Goal: Register for event/course

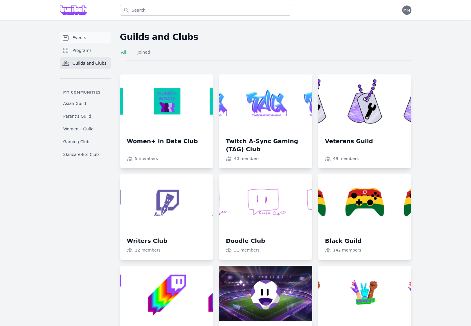
click at [80, 37] on span "Events" at bounding box center [80, 38] width 14 height 6
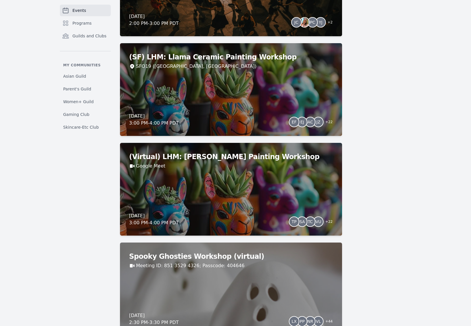
scroll to position [2342, 0]
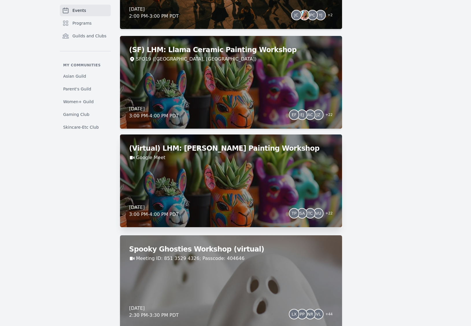
click at [238, 149] on h2 "(Virtual) LHM: [PERSON_NAME] Painting Workshop" at bounding box center [231, 148] width 204 height 9
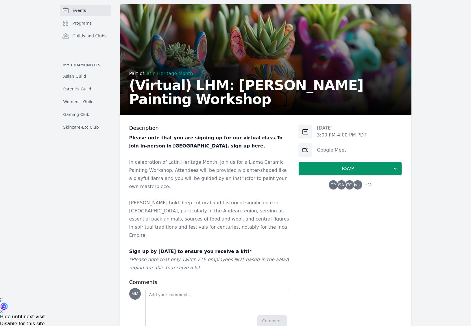
scroll to position [35, 0]
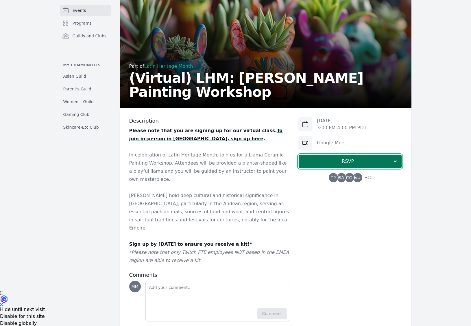
click at [345, 161] on span "RSVP" at bounding box center [348, 161] width 89 height 7
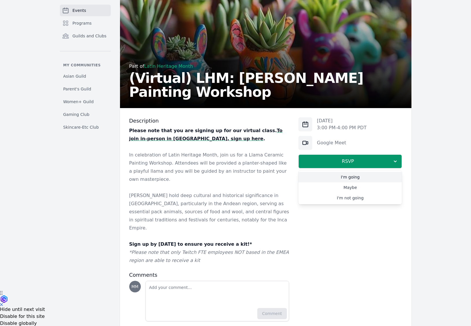
click at [351, 177] on link "I'm going" at bounding box center [351, 177] width 104 height 10
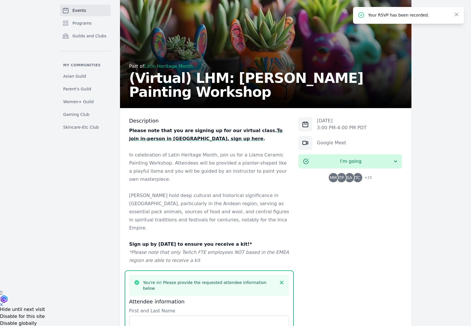
scroll to position [253, 0]
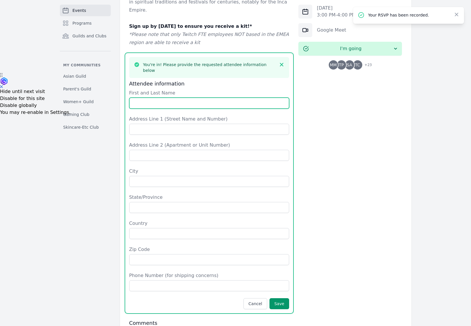
click at [153, 98] on input "First and Last Name" at bounding box center [209, 103] width 160 height 11
click at [187, 98] on input "First and Last Name" at bounding box center [209, 103] width 160 height 11
type input "[PERSON_NAME]"
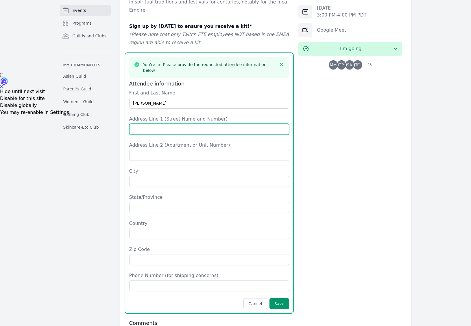
type input "[STREET_ADDRESS]"
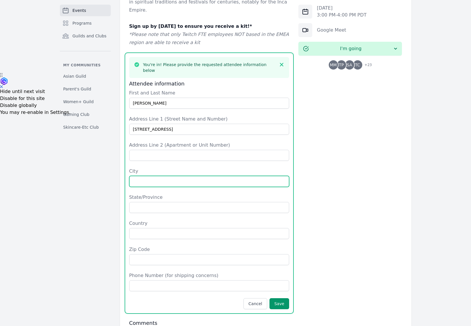
type input "Austin"
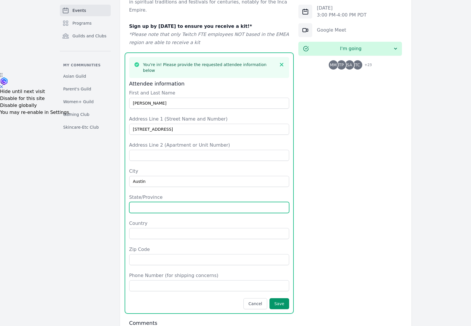
type input "[US_STATE]"
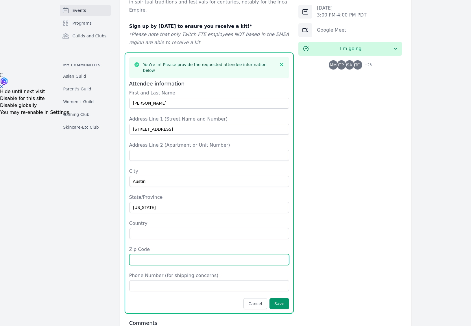
type input "78749"
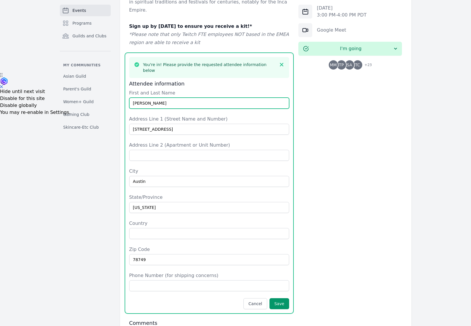
click at [153, 98] on input "[PERSON_NAME]" at bounding box center [209, 103] width 160 height 11
type input "[PERSON_NAME]"
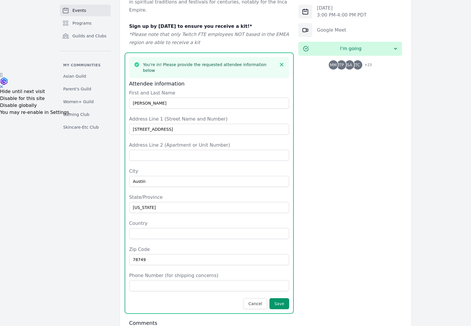
drag, startPoint x: 376, startPoint y: 168, endPoint x: 335, endPoint y: 157, distance: 42.3
click at [376, 168] on div "[DATE] 3:00 PM - 4:00 PM PDT Google Meet I'm going MM TP SA TC + 23" at bounding box center [351, 134] width 104 height 469
click at [149, 228] on input "Country" at bounding box center [209, 233] width 160 height 11
type input "[GEOGRAPHIC_DATA]"
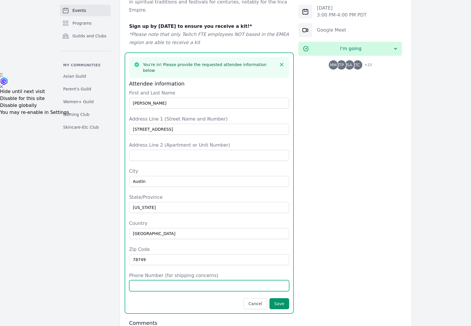
drag, startPoint x: 166, startPoint y: 264, endPoint x: 168, endPoint y: 263, distance: 3.0
click at [166, 280] on input "Phone Number (for shipping concerns)" at bounding box center [209, 285] width 160 height 11
type input "[PHONE_NUMBER]"
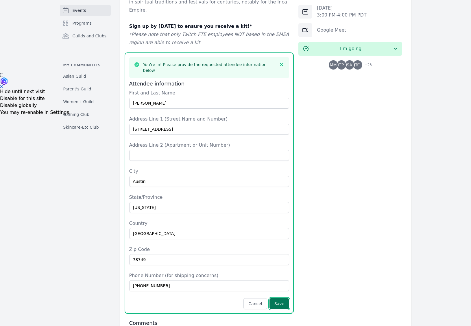
click at [282, 298] on button "Save" at bounding box center [280, 303] width 20 height 11
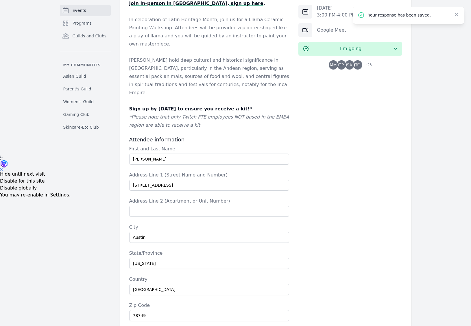
scroll to position [95, 0]
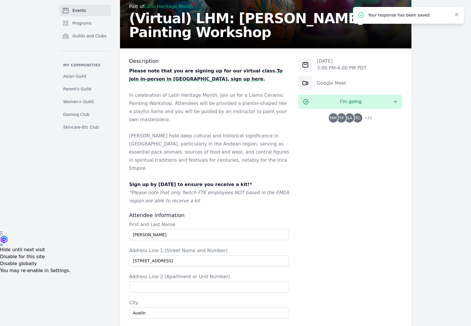
click at [83, 10] on span "Events" at bounding box center [80, 11] width 14 height 6
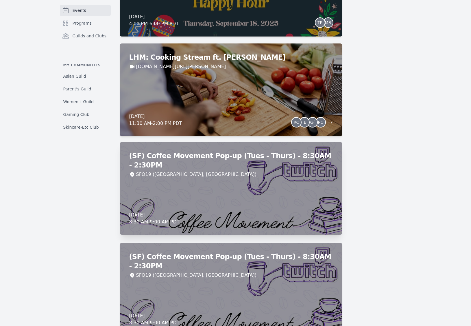
scroll to position [1485, 0]
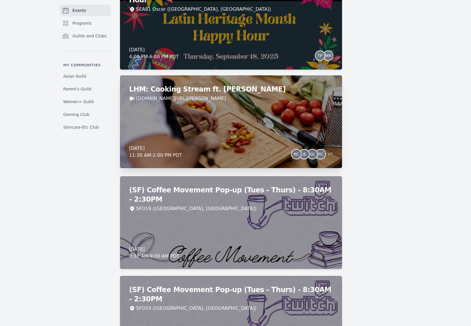
click at [199, 123] on div "LHM: Cooking Stream ft. [PERSON_NAME] [DOMAIN_NAME][URL][PERSON_NAME] [DATE] 11…" at bounding box center [231, 121] width 222 height 93
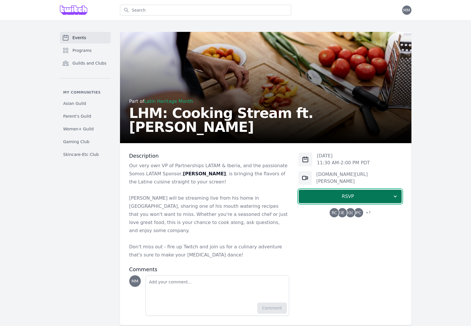
click at [349, 195] on span "RSVP" at bounding box center [348, 196] width 89 height 7
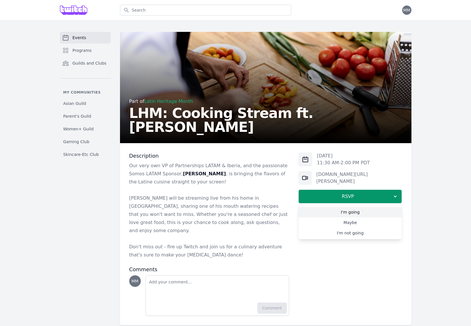
click at [353, 210] on link "I'm going" at bounding box center [351, 212] width 104 height 10
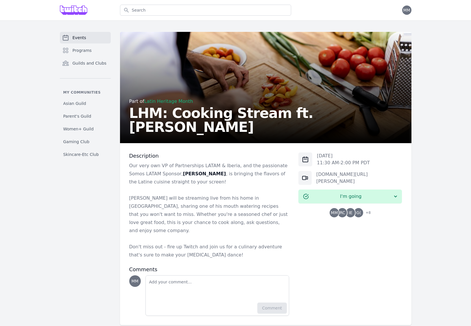
click at [76, 36] on span "Events" at bounding box center [80, 38] width 14 height 6
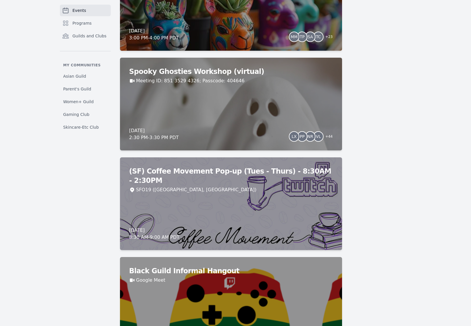
scroll to position [2532, 0]
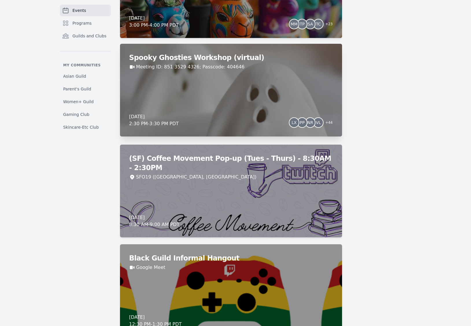
click at [285, 107] on div "Spooky Ghosties Workshop (virtual) Meeting ID: 851 3529 4326; Passcode: 404646 …" at bounding box center [231, 90] width 222 height 93
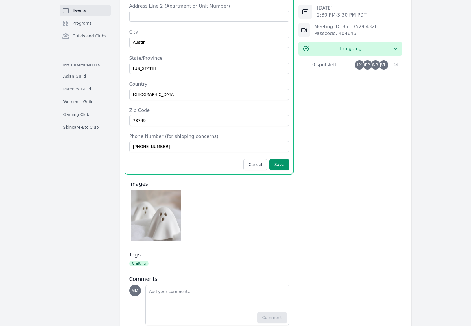
scroll to position [410, 0]
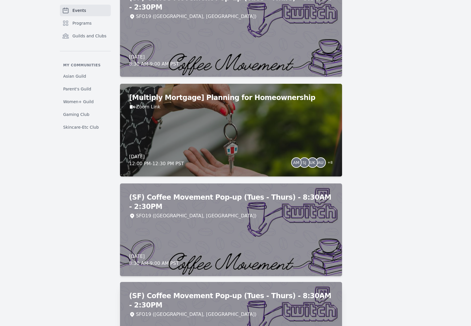
scroll to position [5219, 0]
